Goal: Task Accomplishment & Management: Complete application form

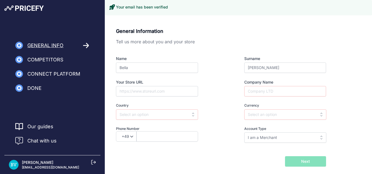
click at [181, 22] on div "General Information Tell us more about you and your store Name Bella Surname Vi…" at bounding box center [238, 106] width 267 height 170
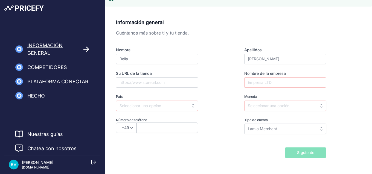
scroll to position [16, 0]
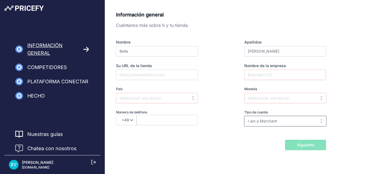
click at [279, 122] on input "I am a Merchant" at bounding box center [285, 121] width 82 height 10
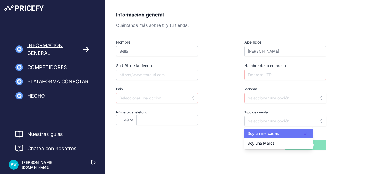
click at [267, 135] on span "Soy un mercader." at bounding box center [263, 133] width 31 height 5
type input "I am a Merchant"
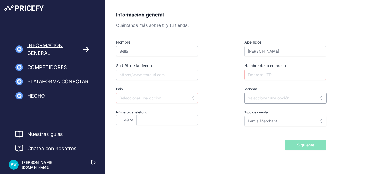
click at [268, 98] on input "text" at bounding box center [285, 98] width 82 height 10
type input "p"
click at [250, 109] on span "MXN" at bounding box center [252, 110] width 9 height 5
type input "MXN"
click at [259, 77] on input "Nombre de la empresa" at bounding box center [285, 75] width 82 height 10
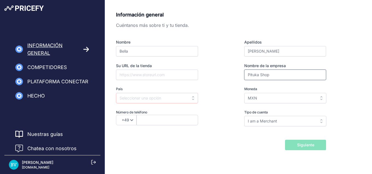
type input "Pituka Shop"
click at [173, 76] on input "Su URL de la tienda" at bounding box center [157, 75] width 82 height 10
click at [167, 102] on input "text" at bounding box center [157, 98] width 82 height 10
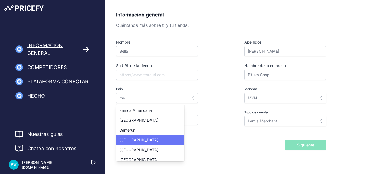
click at [144, 142] on div "México" at bounding box center [150, 140] width 68 height 10
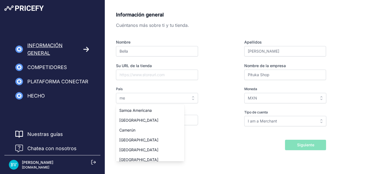
type input "[GEOGRAPHIC_DATA]"
select select "52"
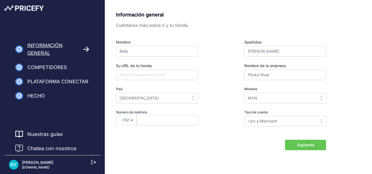
click at [312, 145] on span "Siguiente" at bounding box center [305, 144] width 17 height 5
type input "5644867110"
click at [308, 145] on span "Siguiente" at bounding box center [305, 144] width 17 height 5
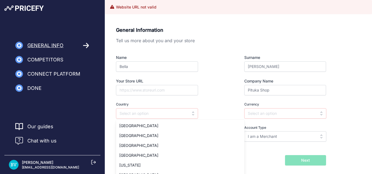
click at [23, 7] on img at bounding box center [23, 7] width 39 height 5
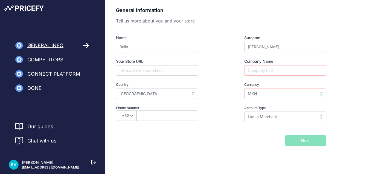
select select "52"
type input "5644867110"
click at [212, 109] on label "Phone Number" at bounding box center [167, 107] width 102 height 5
click at [270, 69] on input "Company Name" at bounding box center [285, 70] width 82 height 10
click at [167, 73] on input "Your Store URL" at bounding box center [157, 70] width 82 height 10
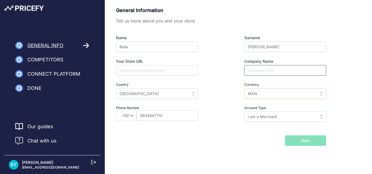
click at [253, 69] on input "Company Name" at bounding box center [285, 70] width 82 height 10
type input "[PERSON_NAME] Co"
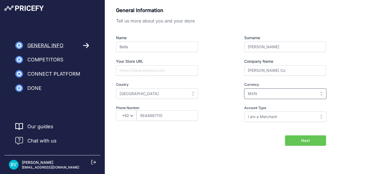
click at [272, 94] on input "MXN" at bounding box center [285, 93] width 82 height 10
click at [270, 109] on div "MXN" at bounding box center [278, 106] width 68 height 10
type input "MXN"
click at [147, 72] on input "Your Store URL" at bounding box center [157, 70] width 82 height 10
type input "p"
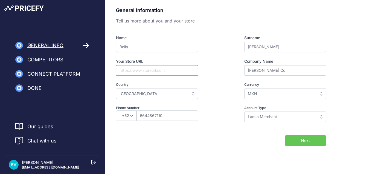
click at [143, 72] on input "Your Store URL" at bounding box center [157, 70] width 82 height 10
type input "w"
